Goal: Navigation & Orientation: Find specific page/section

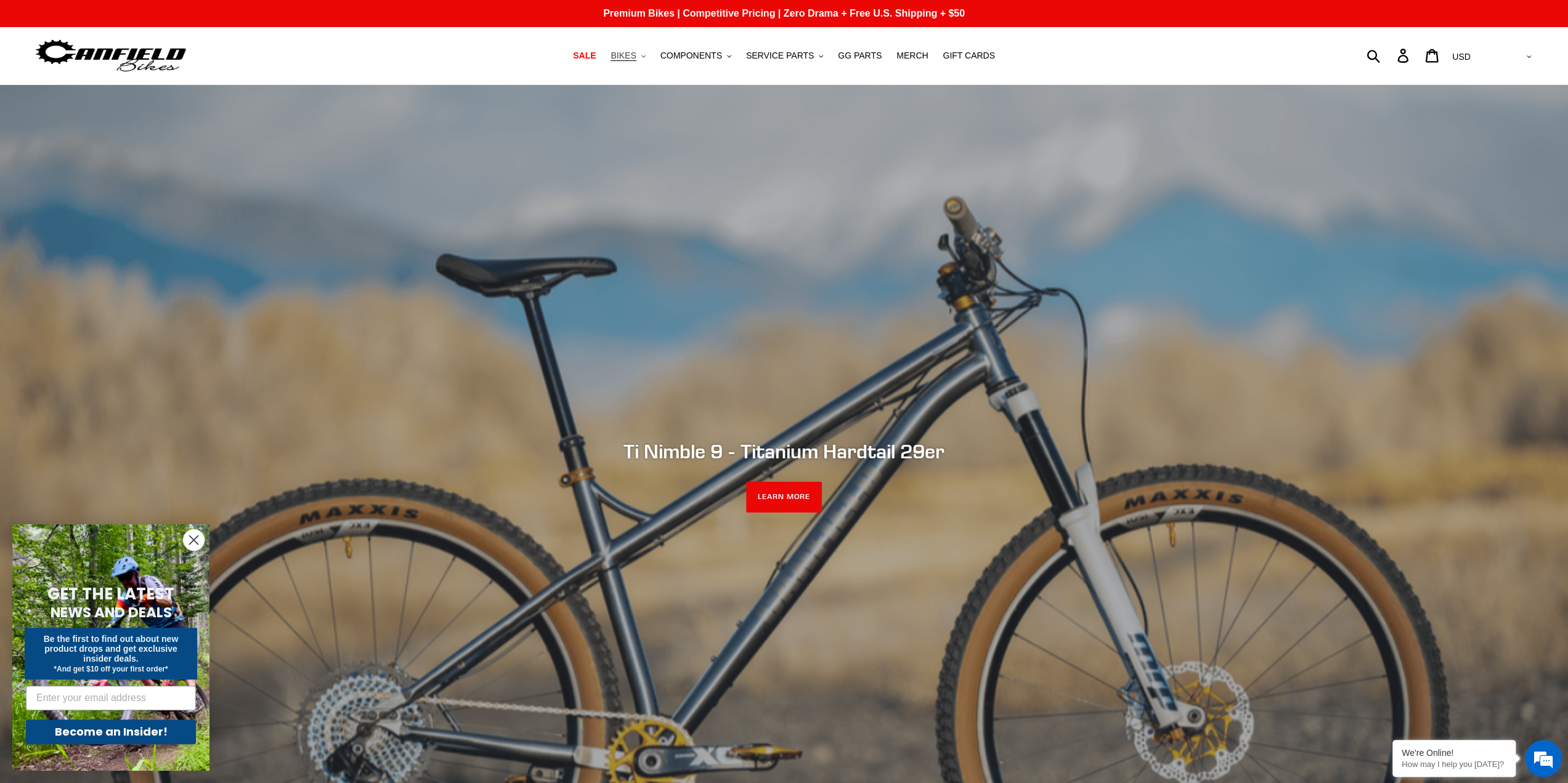
click at [636, 56] on span "BIKES" at bounding box center [623, 56] width 26 height 10
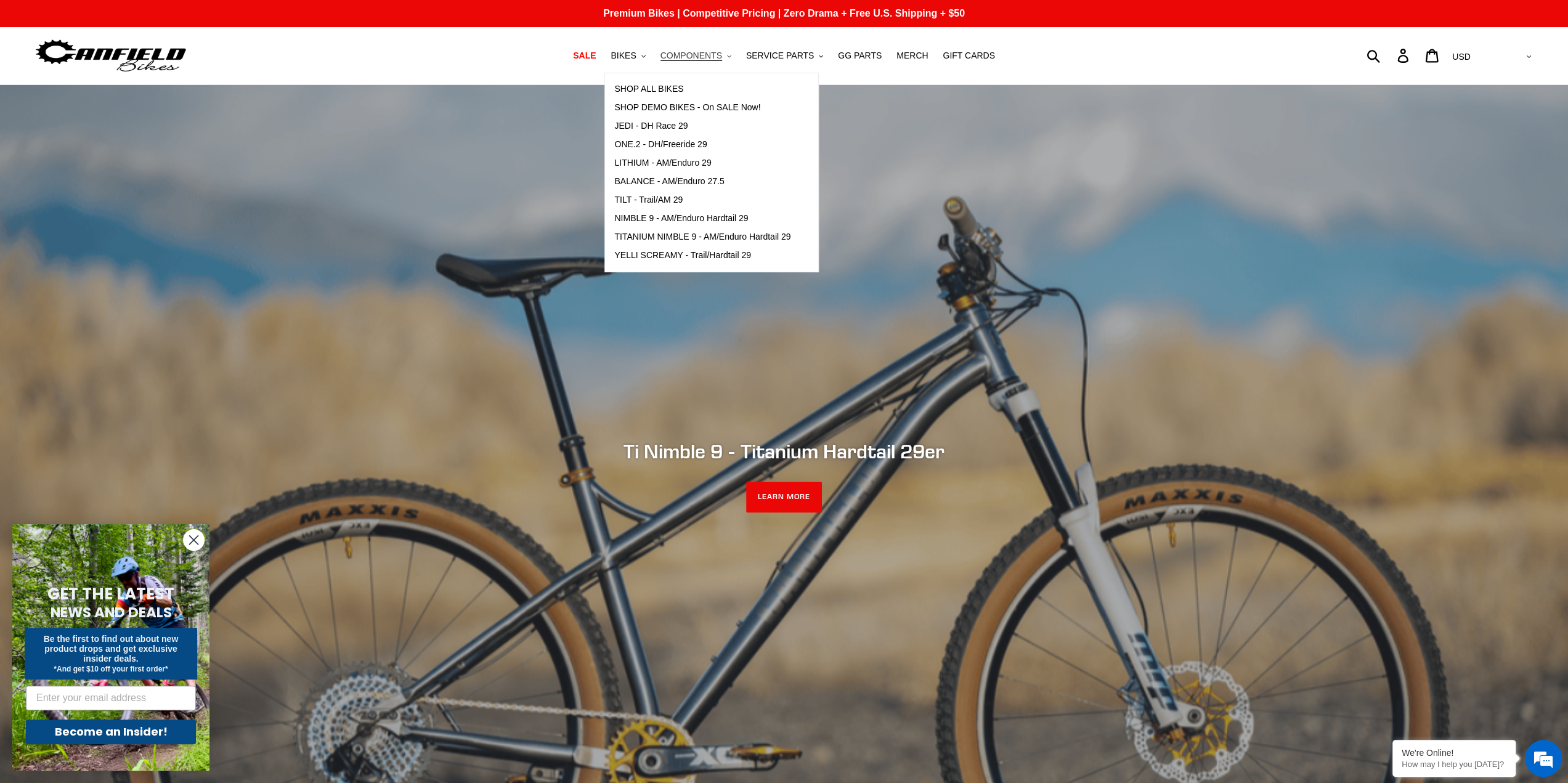
click at [697, 57] on span "COMPONENTS" at bounding box center [692, 56] width 61 height 10
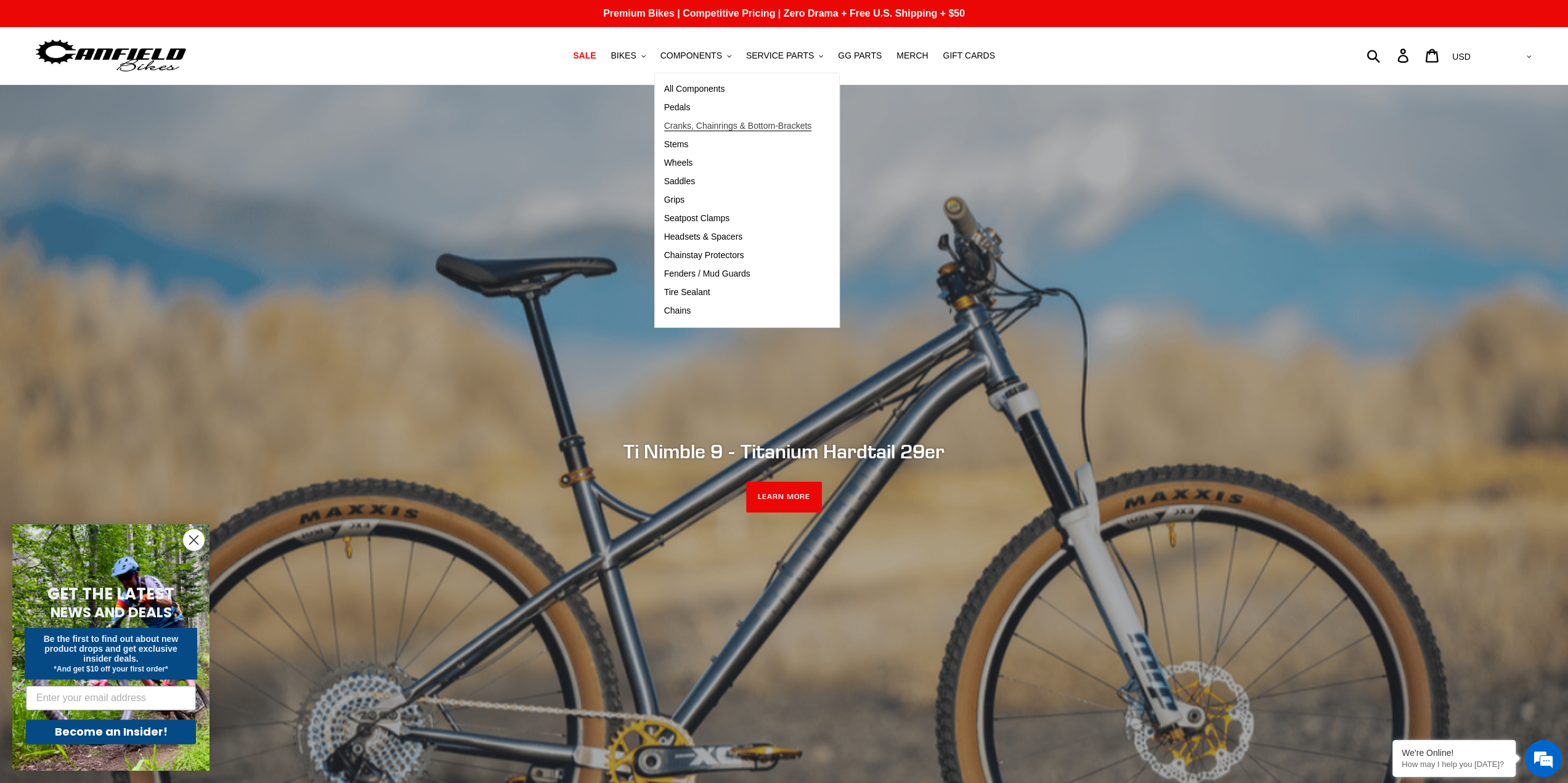
click at [698, 125] on span "Cranks, Chainrings & Bottom-Brackets" at bounding box center [738, 126] width 148 height 10
